Goal: Task Accomplishment & Management: Manage account settings

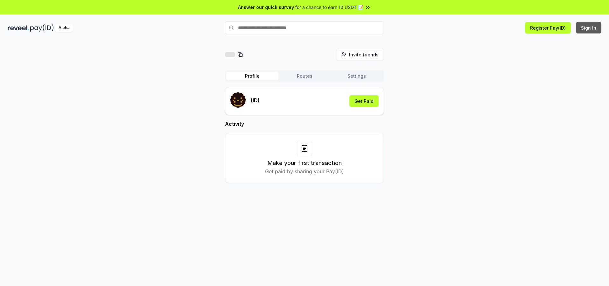
click at [592, 28] on button "Sign In" at bounding box center [588, 27] width 25 height 11
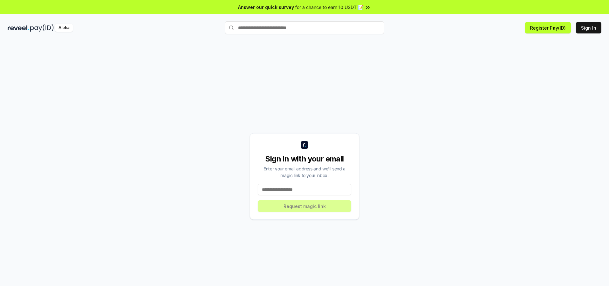
click at [309, 192] on input at bounding box center [305, 189] width 94 height 11
type input "**********"
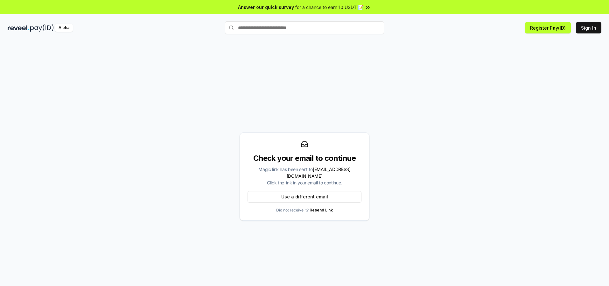
click at [523, 142] on div "Check your email to continue Magic link has been sent to [EMAIL_ADDRESS][DOMAIN…" at bounding box center [305, 176] width 594 height 255
click at [303, 193] on button "Use a different email" at bounding box center [305, 196] width 114 height 11
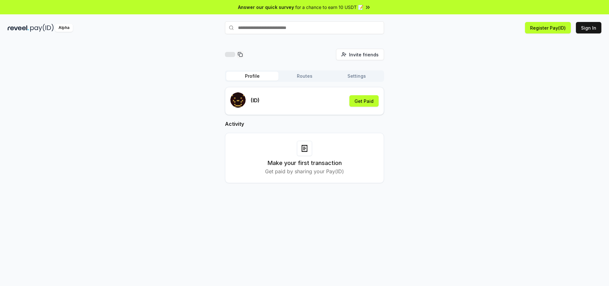
click at [253, 75] on button "Profile" at bounding box center [252, 76] width 52 height 9
click at [374, 101] on button "Get Paid" at bounding box center [363, 100] width 29 height 11
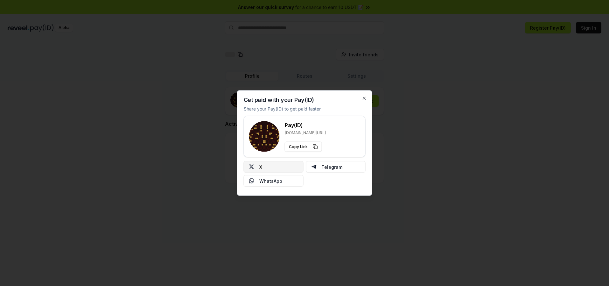
click at [283, 167] on button "X" at bounding box center [274, 166] width 60 height 11
